Goal: Information Seeking & Learning: Learn about a topic

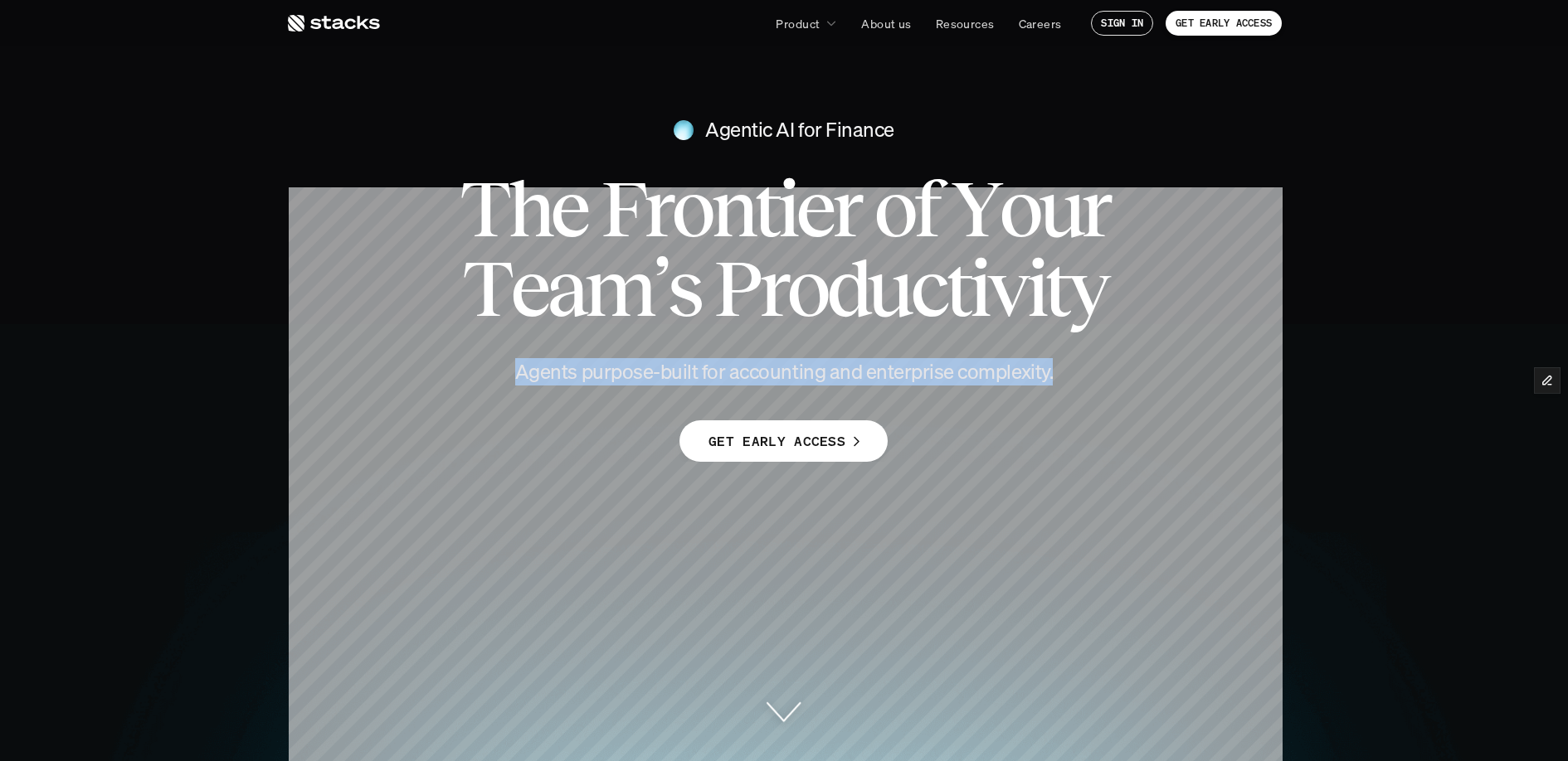
drag, startPoint x: 506, startPoint y: 374, endPoint x: 1052, endPoint y: 383, distance: 546.1
click at [1052, 383] on h4 "Agents purpose-built for accounting and enterprise complexity." at bounding box center [784, 372] width 598 height 28
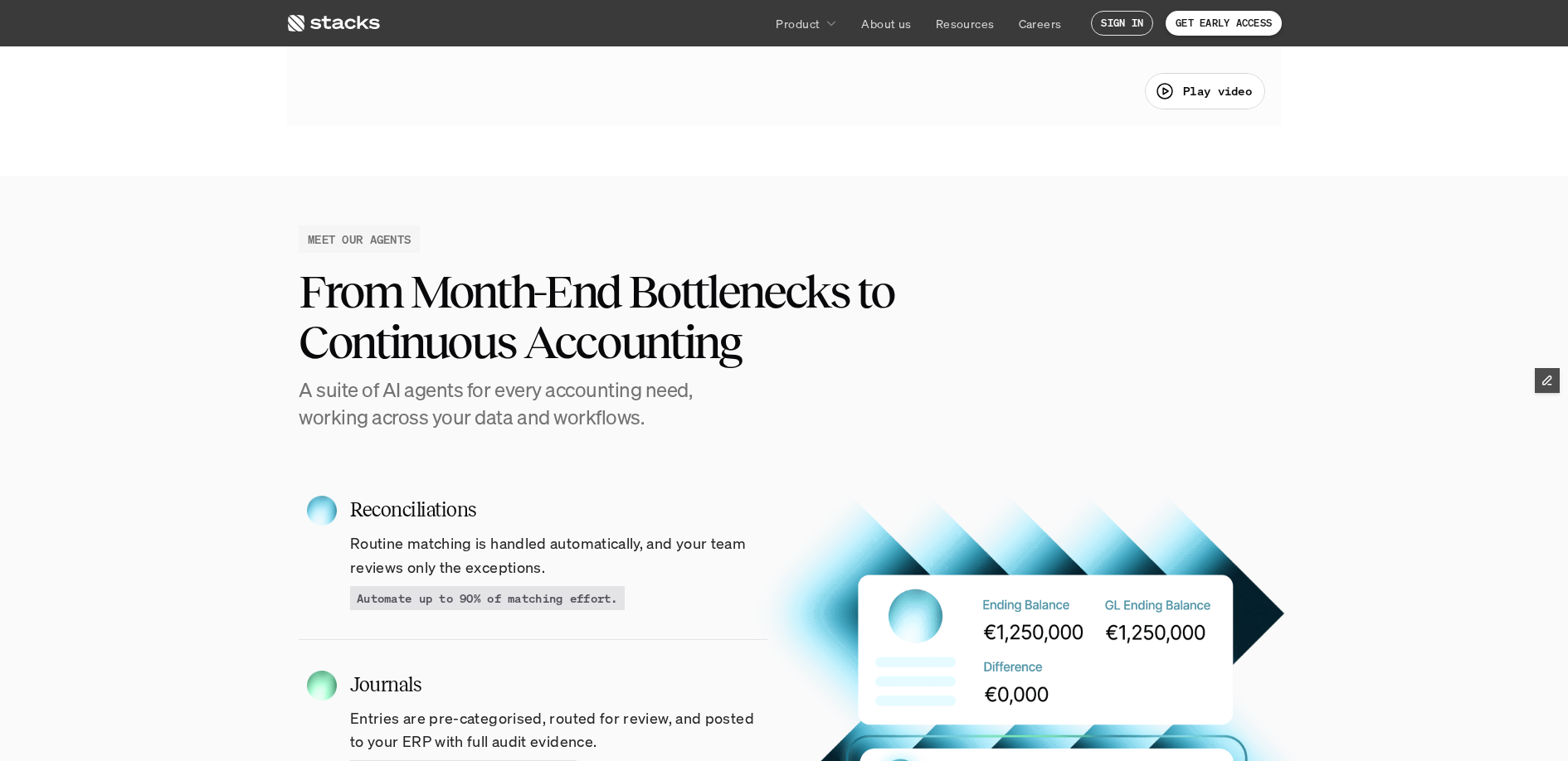
scroll to position [1331, 0]
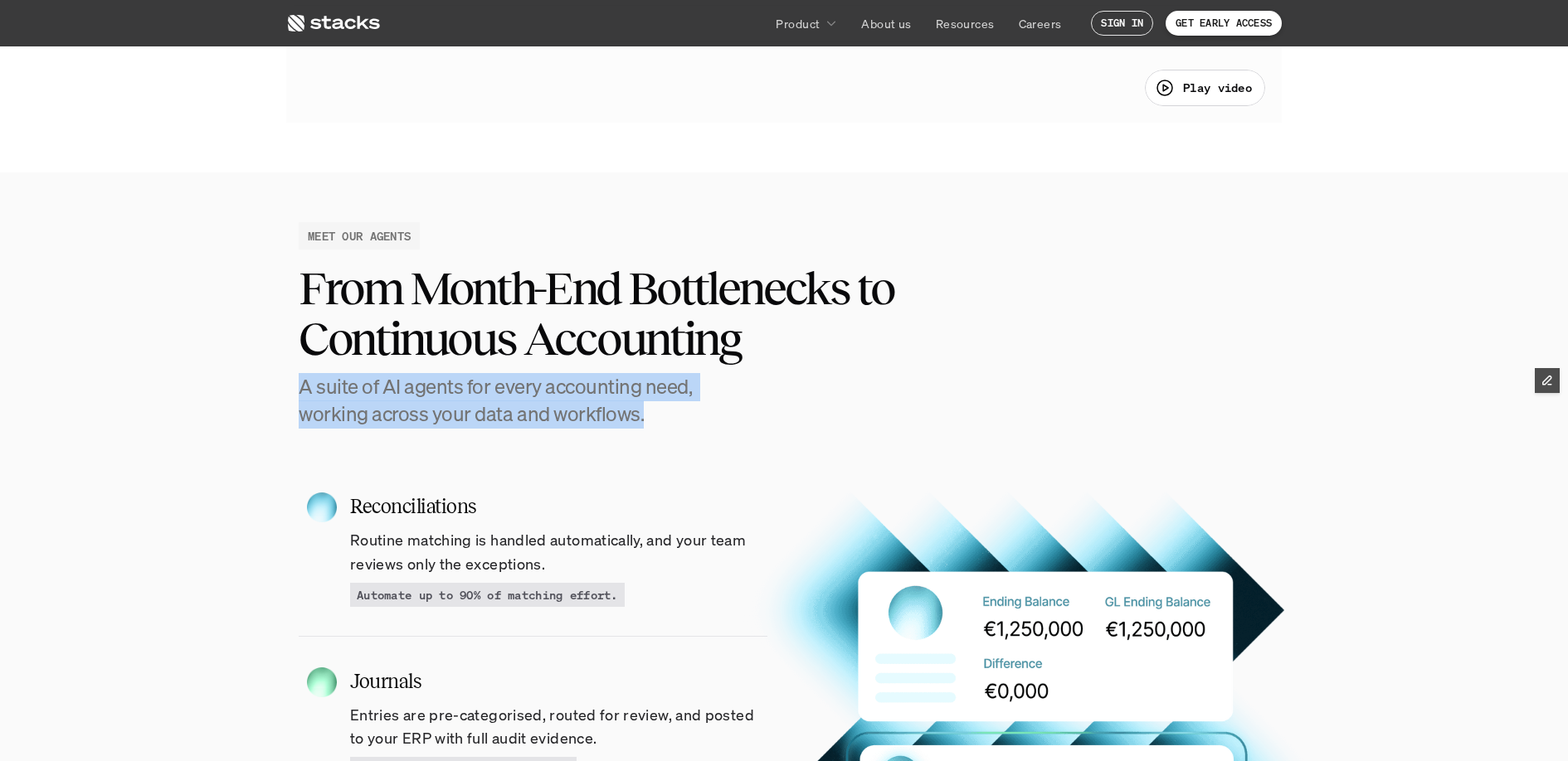
drag, startPoint x: 647, startPoint y: 419, endPoint x: 293, endPoint y: 392, distance: 355.0
click at [293, 392] on div "MEET OUR AGENTS From Month-End Bottlenecks to Continuous Accounting A suite of …" at bounding box center [784, 325] width 996 height 206
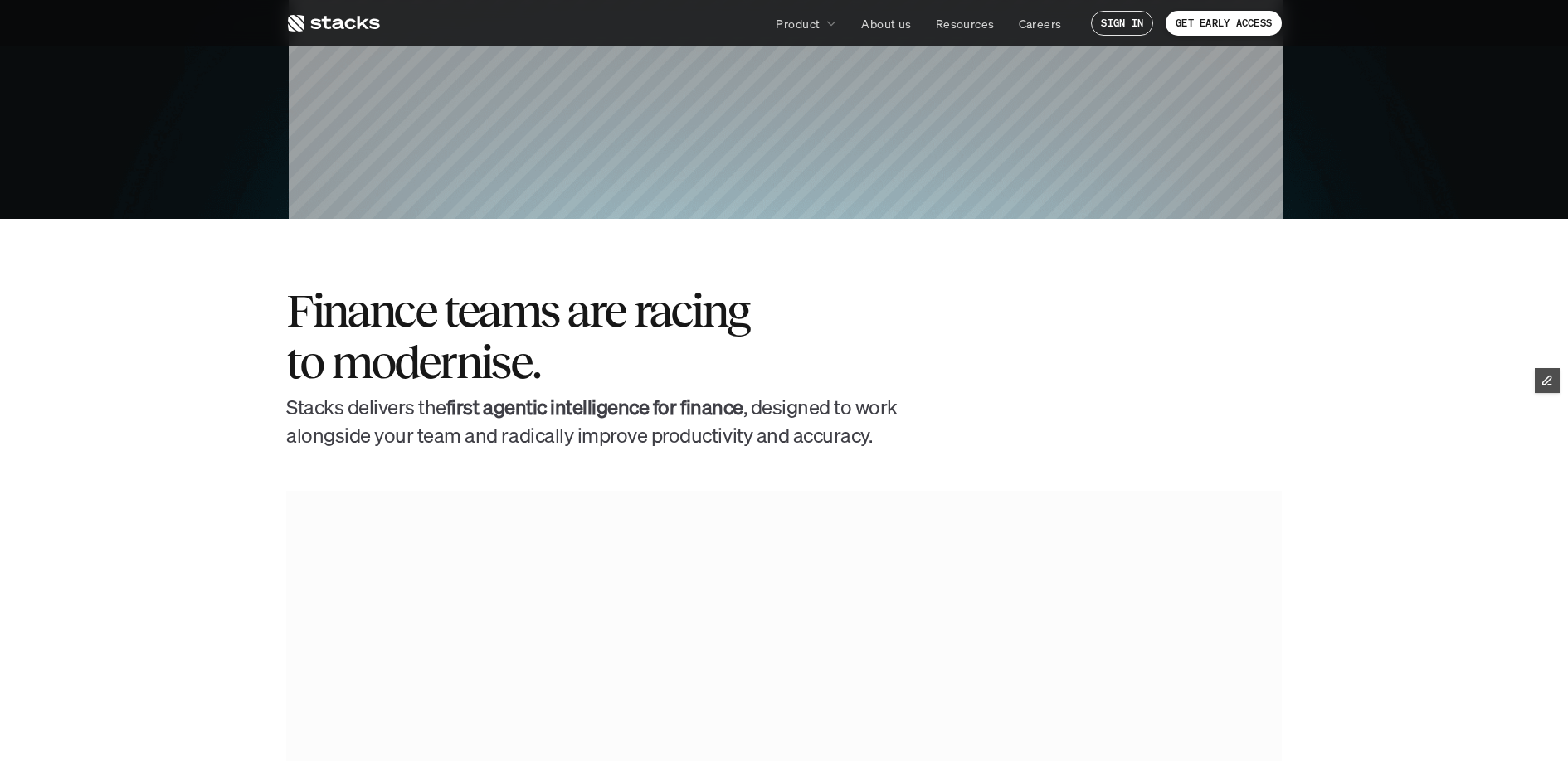
scroll to position [539, 0]
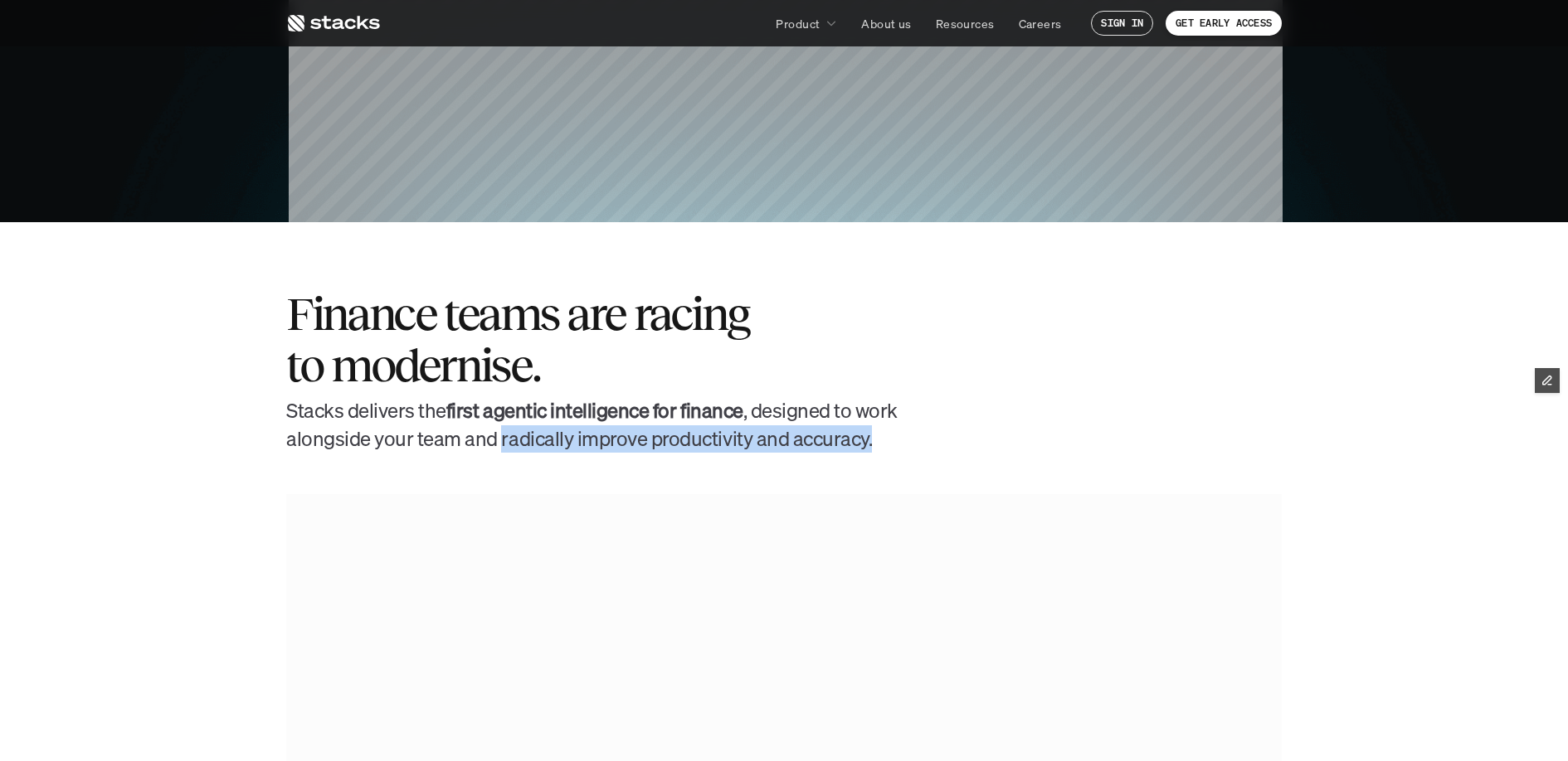
drag, startPoint x: 848, startPoint y: 440, endPoint x: 497, endPoint y: 444, distance: 351.0
click at [497, 444] on h4 "[PERSON_NAME] delivers the first agentic intelligence for finance , designed to…" at bounding box center [593, 425] width 614 height 55
copy h4 "radically improve productivity and accuracy."
click at [957, 15] on p "Resources" at bounding box center [965, 23] width 59 height 17
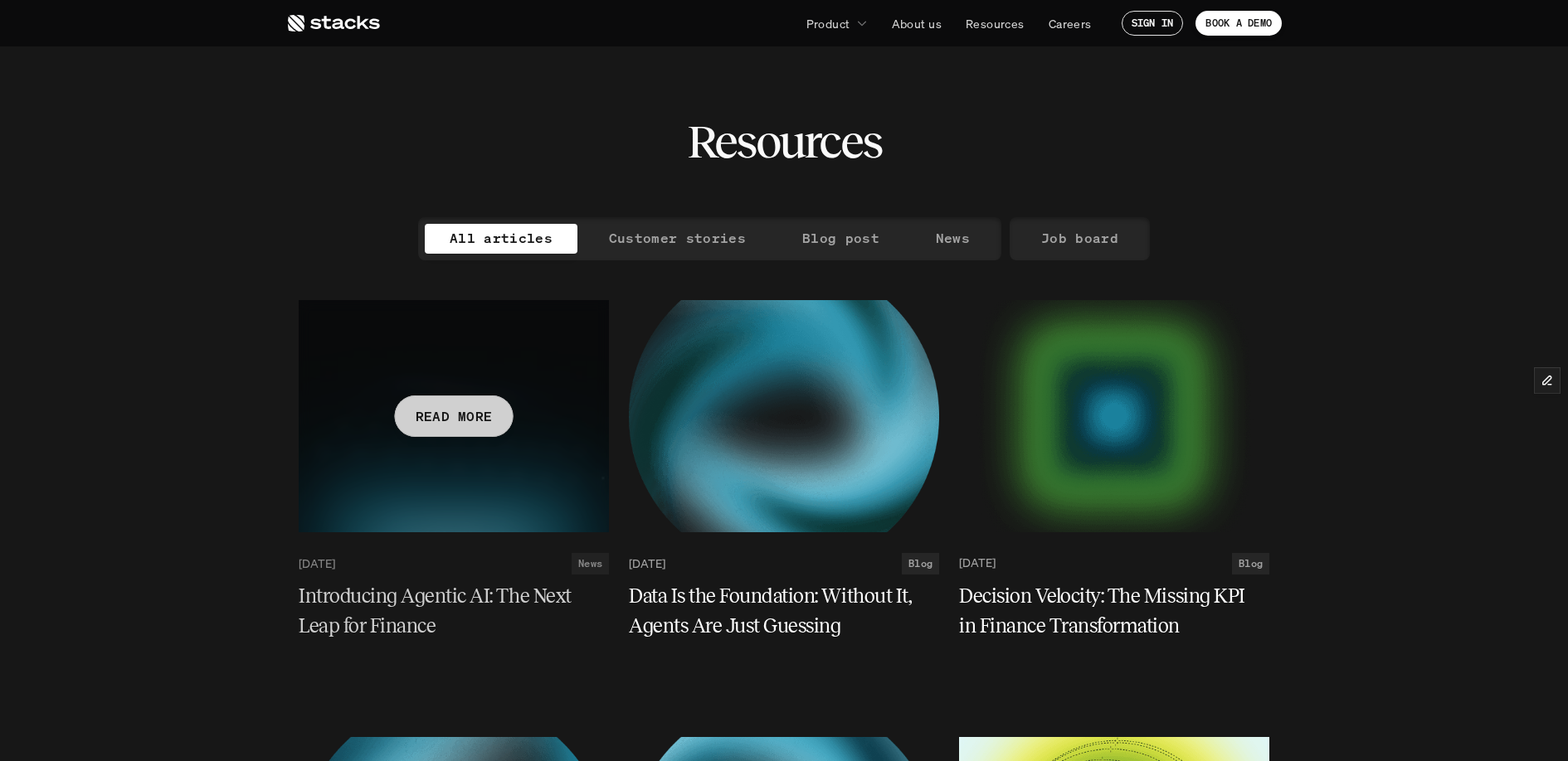
click at [420, 479] on div at bounding box center [453, 416] width 310 height 232
